Goal: Information Seeking & Learning: Learn about a topic

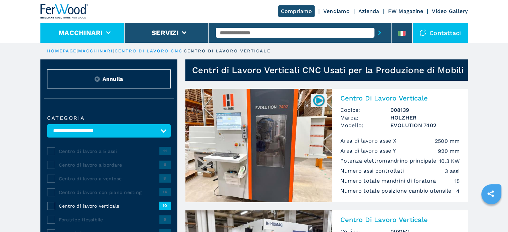
click at [69, 35] on button "Macchinari" at bounding box center [80, 33] width 44 height 8
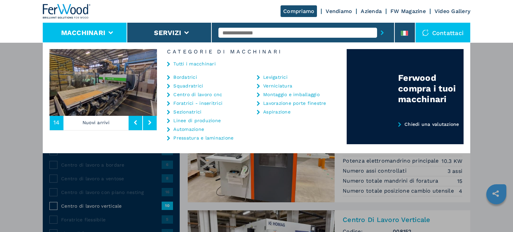
click at [179, 76] on link "Bordatrici" at bounding box center [185, 77] width 24 height 5
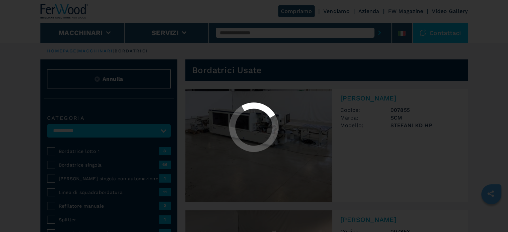
select select "**********"
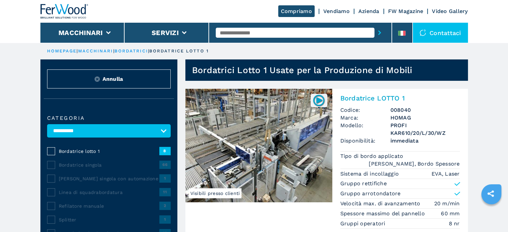
click at [399, 115] on h3 "HOMAG" at bounding box center [424, 118] width 69 height 8
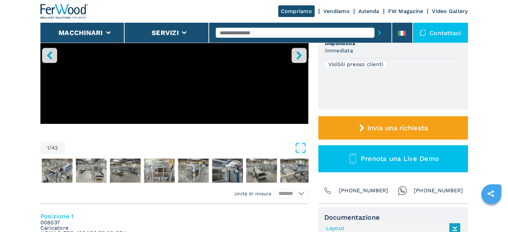
scroll to position [129, 0]
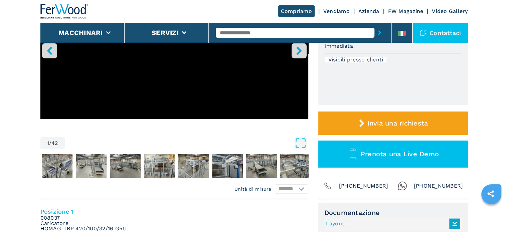
click at [296, 54] on button "right-button" at bounding box center [298, 50] width 15 height 15
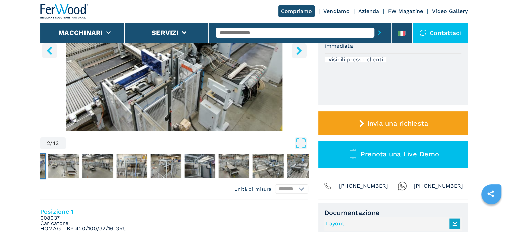
scroll to position [0, 0]
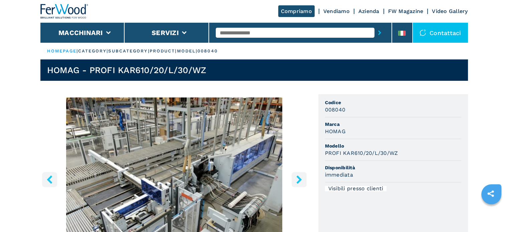
click at [294, 180] on button "right-button" at bounding box center [298, 179] width 15 height 15
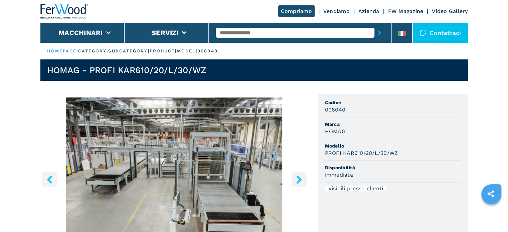
click at [294, 180] on button "right-button" at bounding box center [298, 179] width 15 height 15
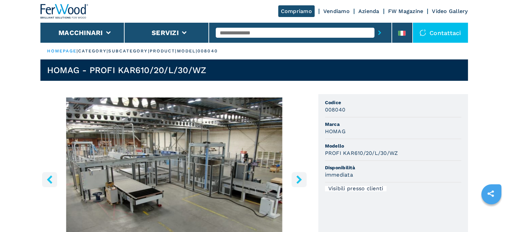
click at [294, 180] on button "right-button" at bounding box center [298, 179] width 15 height 15
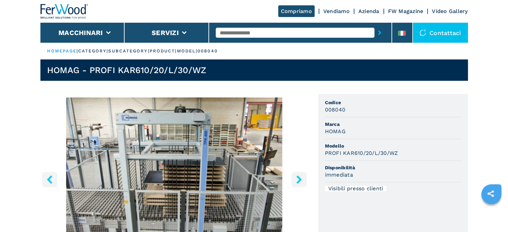
click at [294, 180] on button "right-button" at bounding box center [298, 179] width 15 height 15
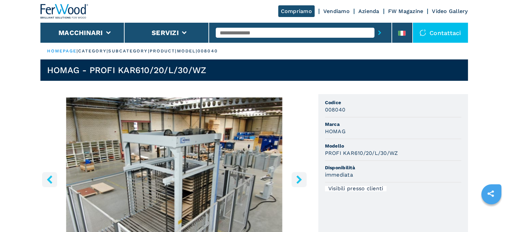
click at [294, 180] on button "right-button" at bounding box center [298, 179] width 15 height 15
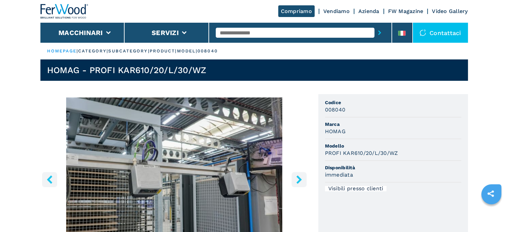
click at [294, 180] on button "right-button" at bounding box center [298, 179] width 15 height 15
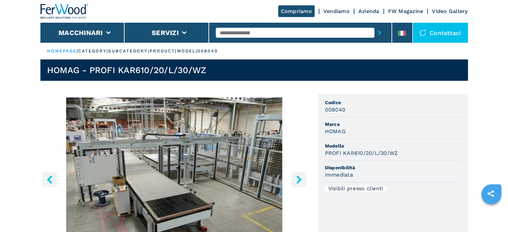
click at [294, 180] on button "right-button" at bounding box center [298, 179] width 15 height 15
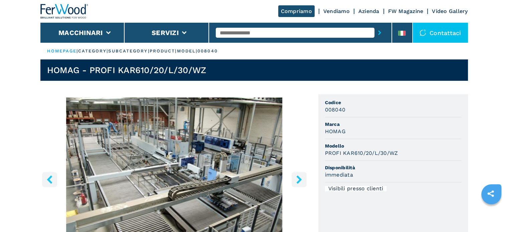
click at [219, 180] on img "Go to Slide 9" at bounding box center [174, 178] width 268 height 162
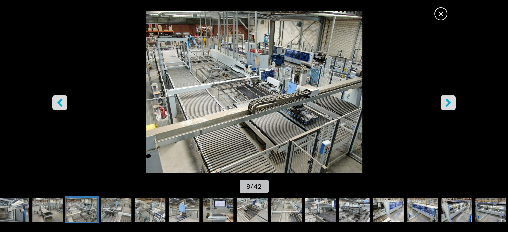
click at [450, 103] on icon "right-button" at bounding box center [447, 102] width 5 height 8
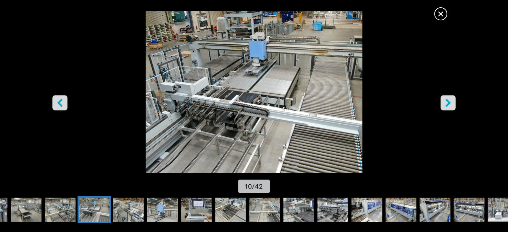
click at [450, 103] on icon "right-button" at bounding box center [447, 102] width 5 height 8
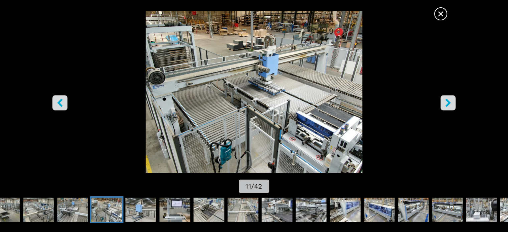
click at [450, 103] on icon "right-button" at bounding box center [447, 102] width 5 height 8
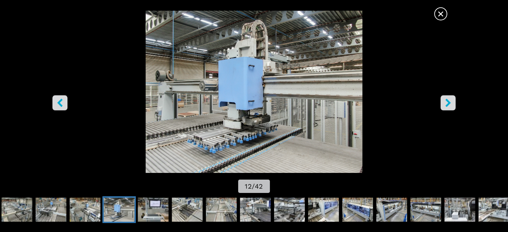
click at [450, 103] on icon "right-button" at bounding box center [447, 102] width 5 height 8
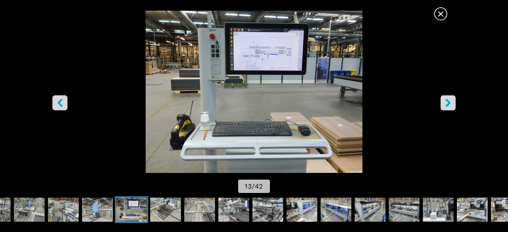
click at [450, 103] on icon "right-button" at bounding box center [447, 102] width 5 height 8
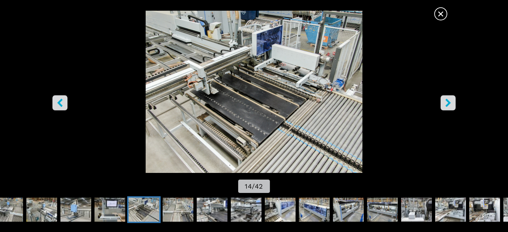
click at [450, 103] on icon "right-button" at bounding box center [447, 102] width 5 height 8
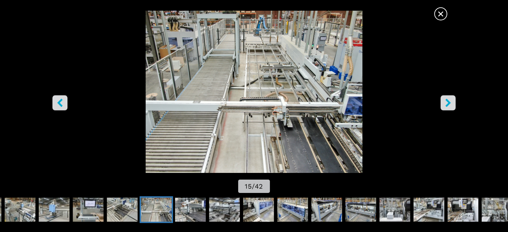
click at [450, 103] on icon "right-button" at bounding box center [447, 102] width 5 height 8
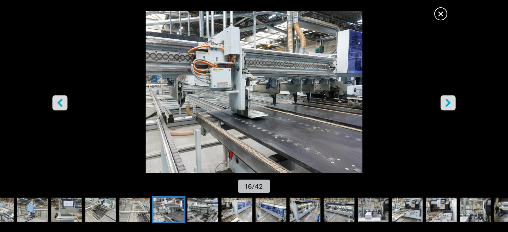
click at [450, 103] on icon "right-button" at bounding box center [447, 102] width 5 height 8
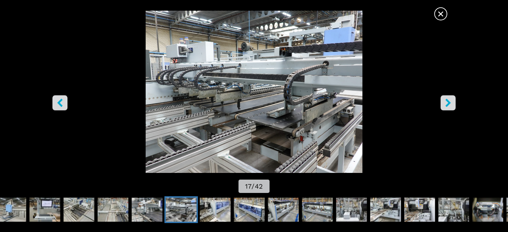
click at [450, 103] on icon "right-button" at bounding box center [447, 102] width 5 height 8
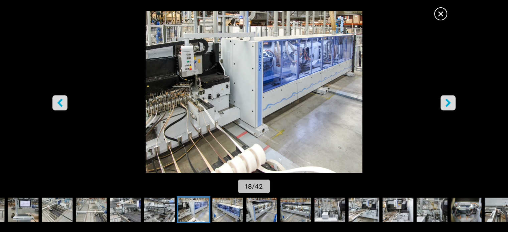
click at [450, 103] on icon "right-button" at bounding box center [447, 102] width 5 height 8
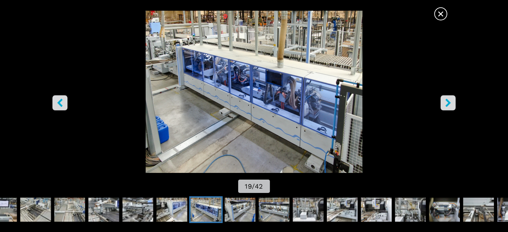
click at [450, 103] on icon "right-button" at bounding box center [447, 102] width 5 height 8
